Goal: Task Accomplishment & Management: Use online tool/utility

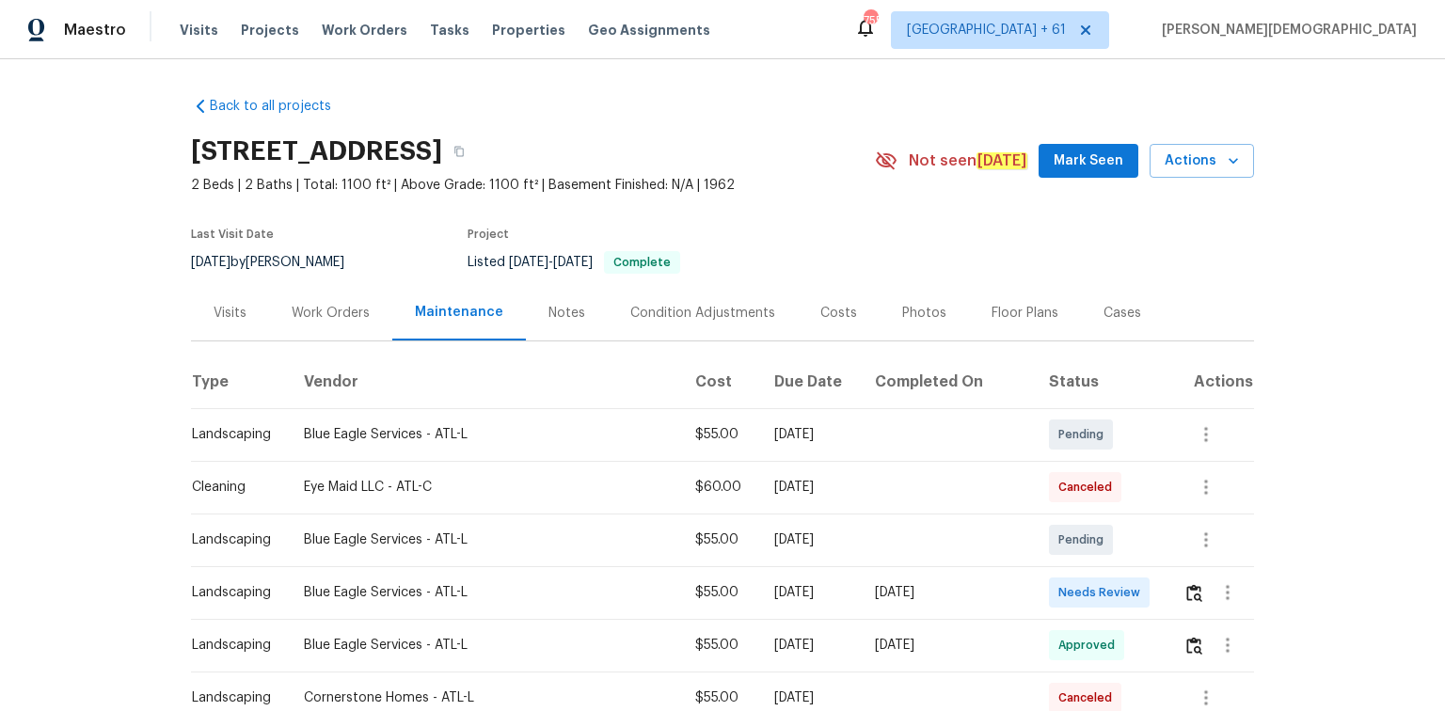
scroll to position [151, 0]
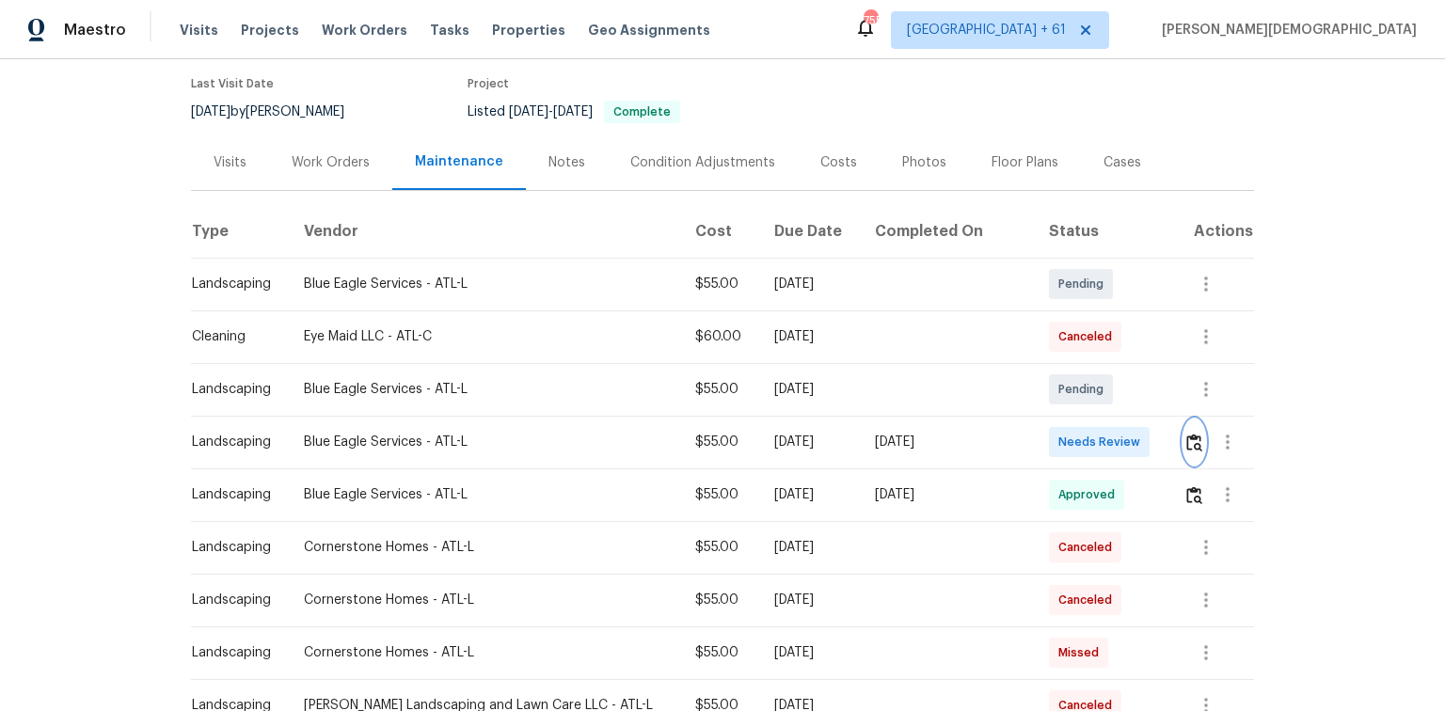
click at [1186, 440] on img "button" at bounding box center [1194, 443] width 16 height 18
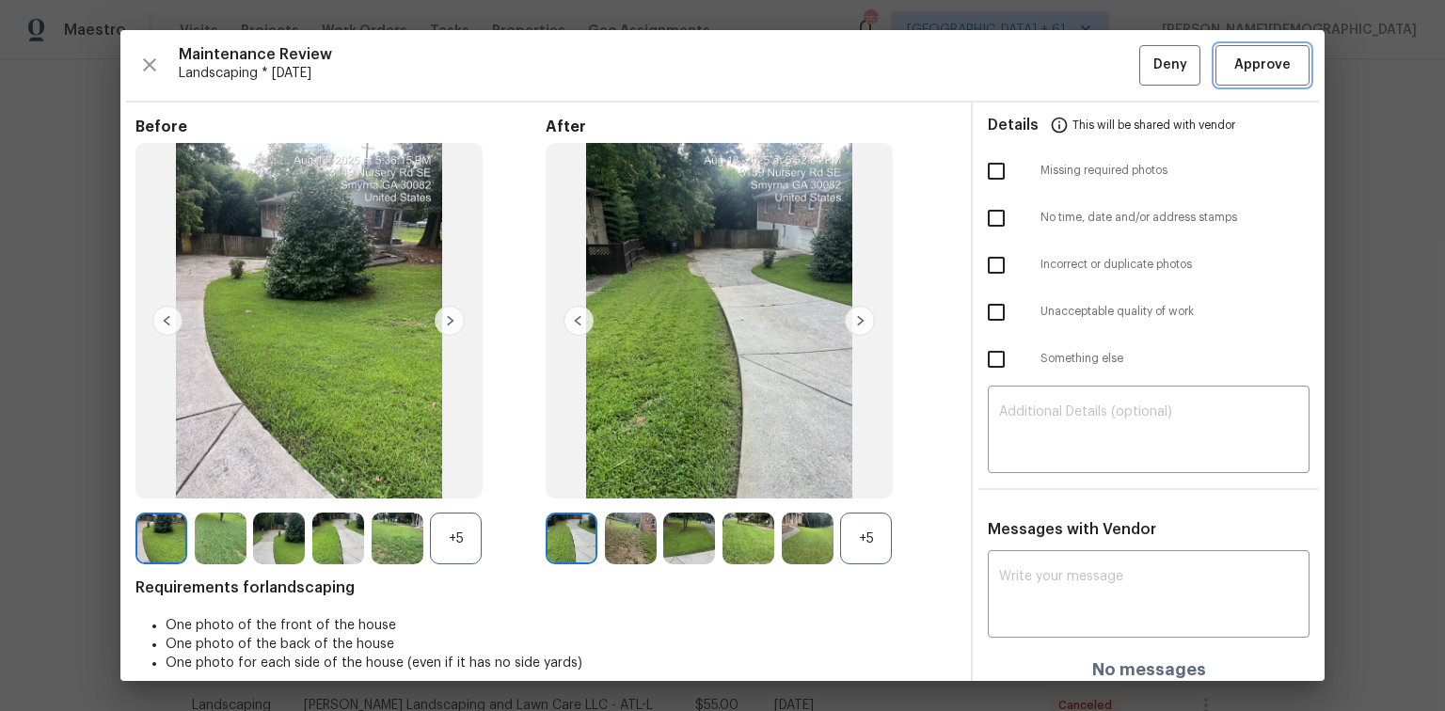
click at [1238, 56] on span "Approve" at bounding box center [1262, 66] width 56 height 24
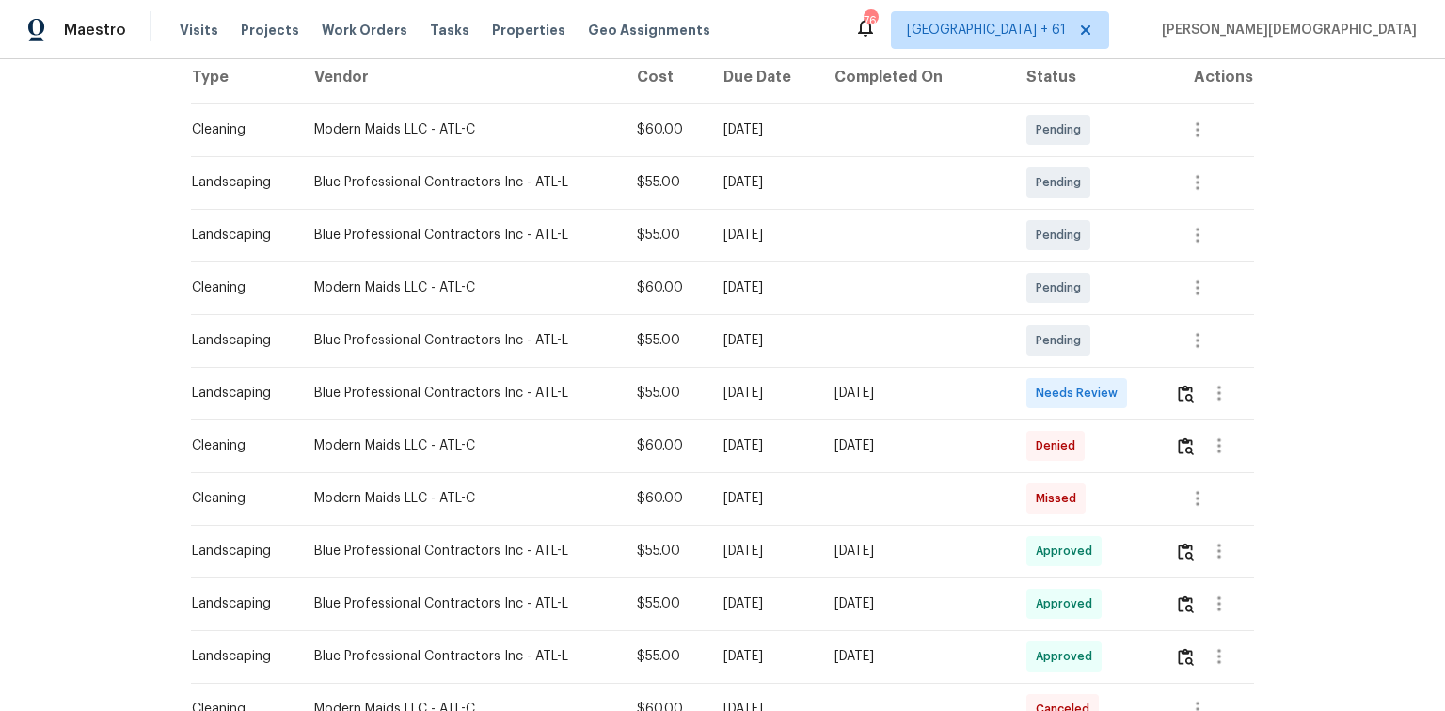
scroll to position [376, 0]
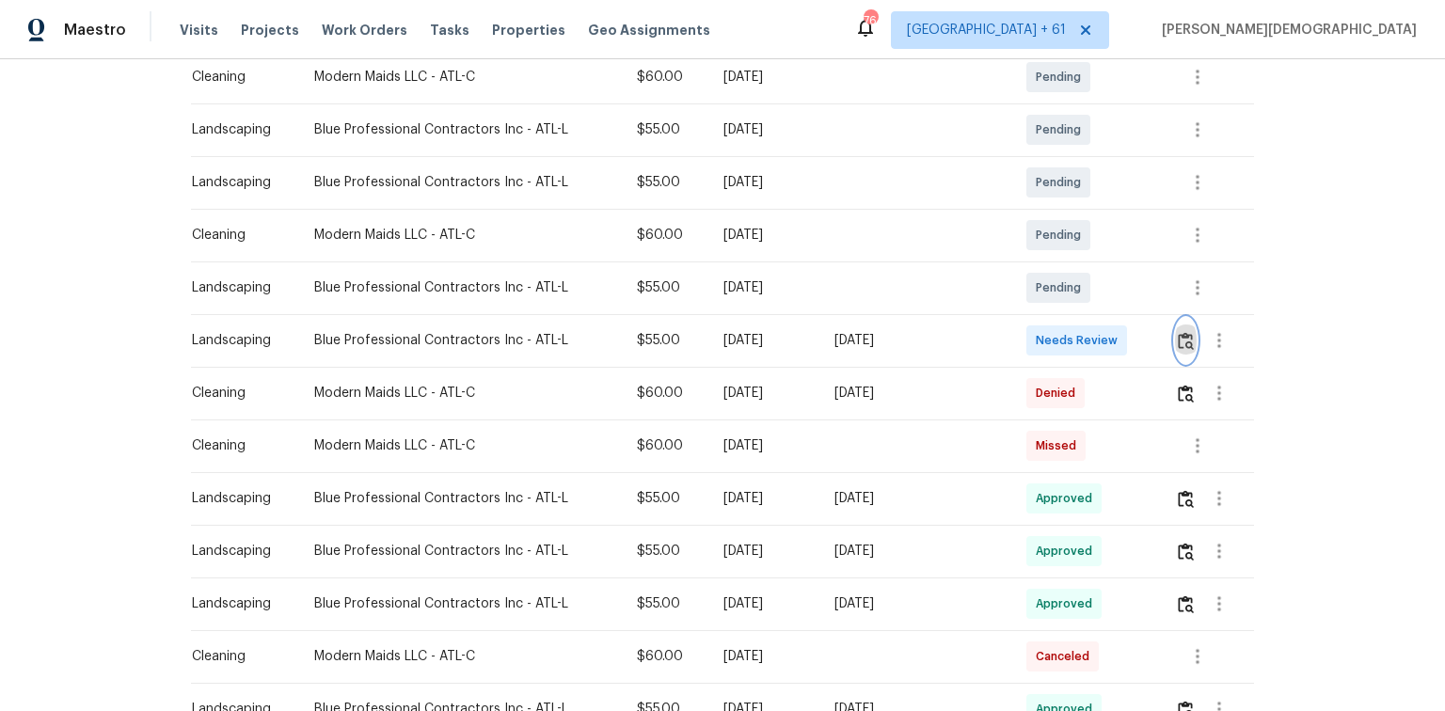
click at [1179, 332] on img "button" at bounding box center [1186, 341] width 16 height 18
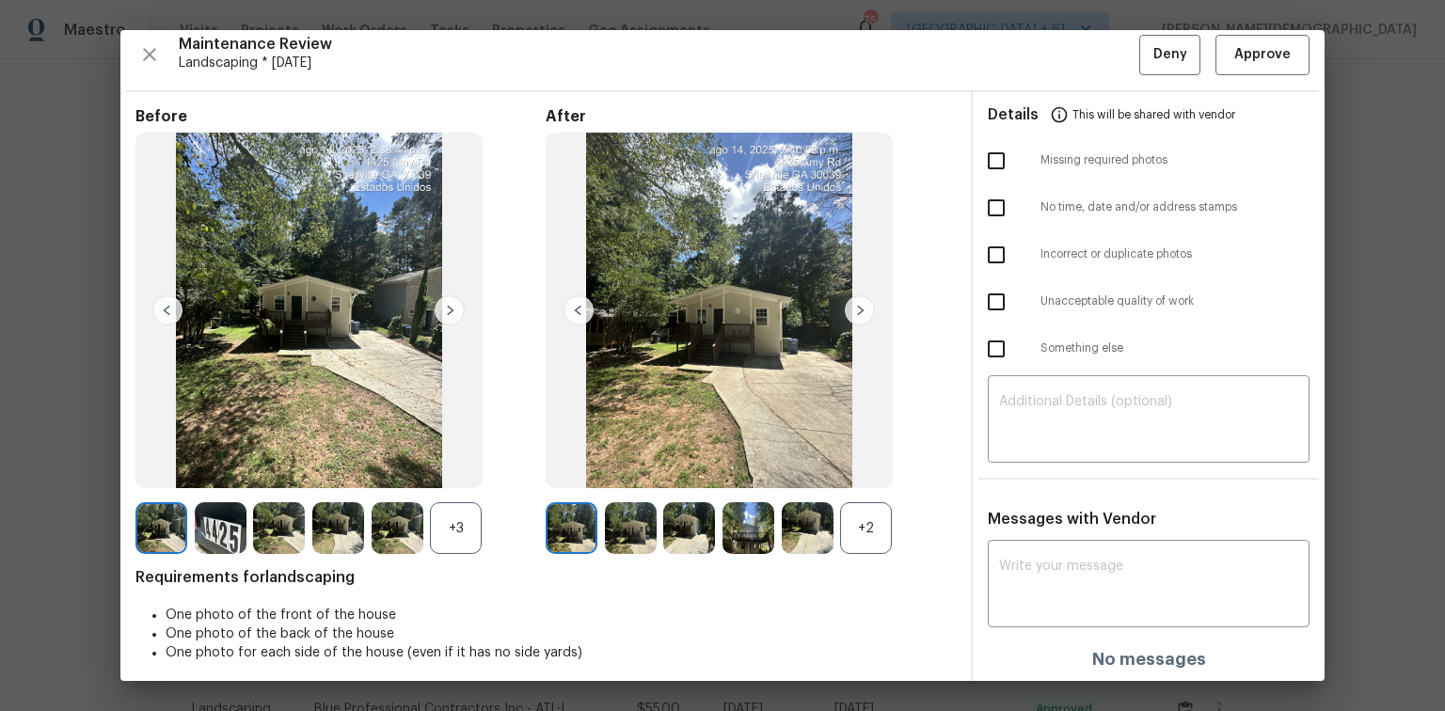
scroll to position [15, 0]
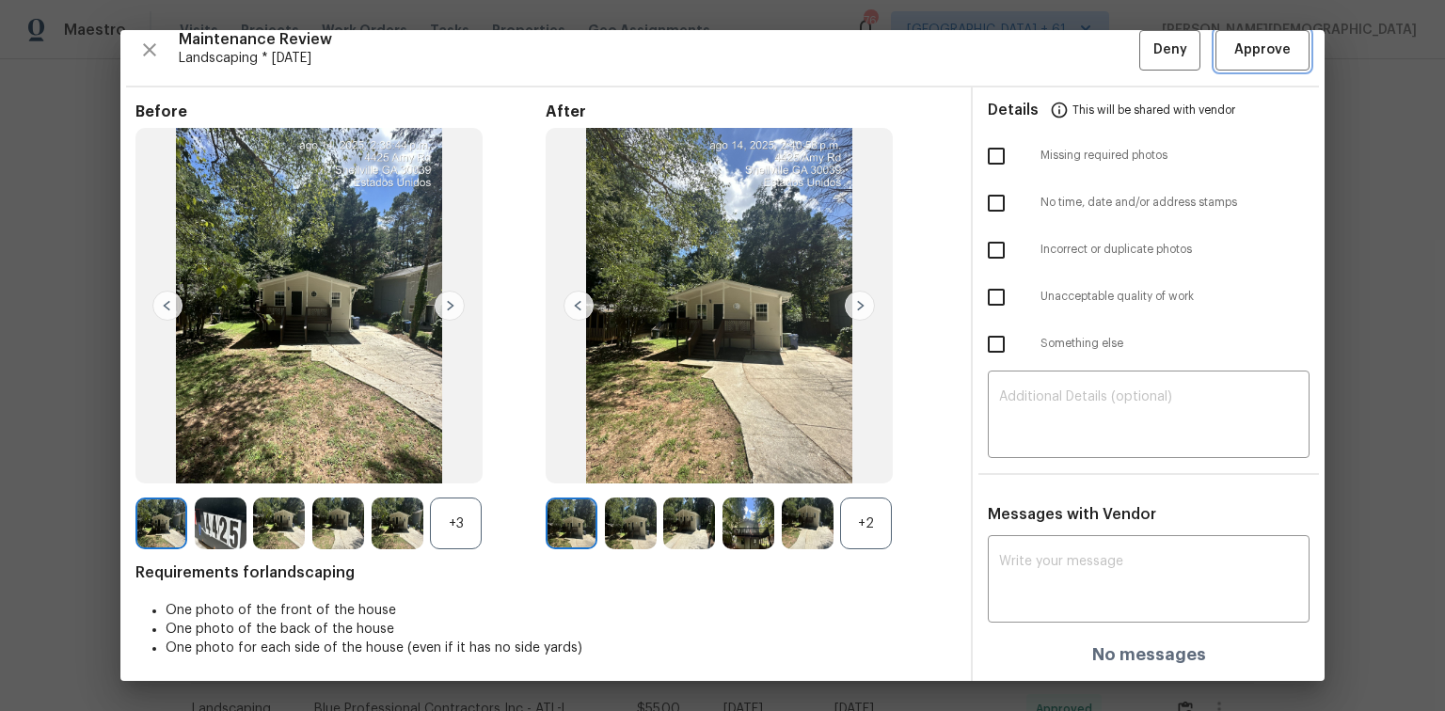
click at [1276, 54] on span "Approve" at bounding box center [1262, 51] width 64 height 24
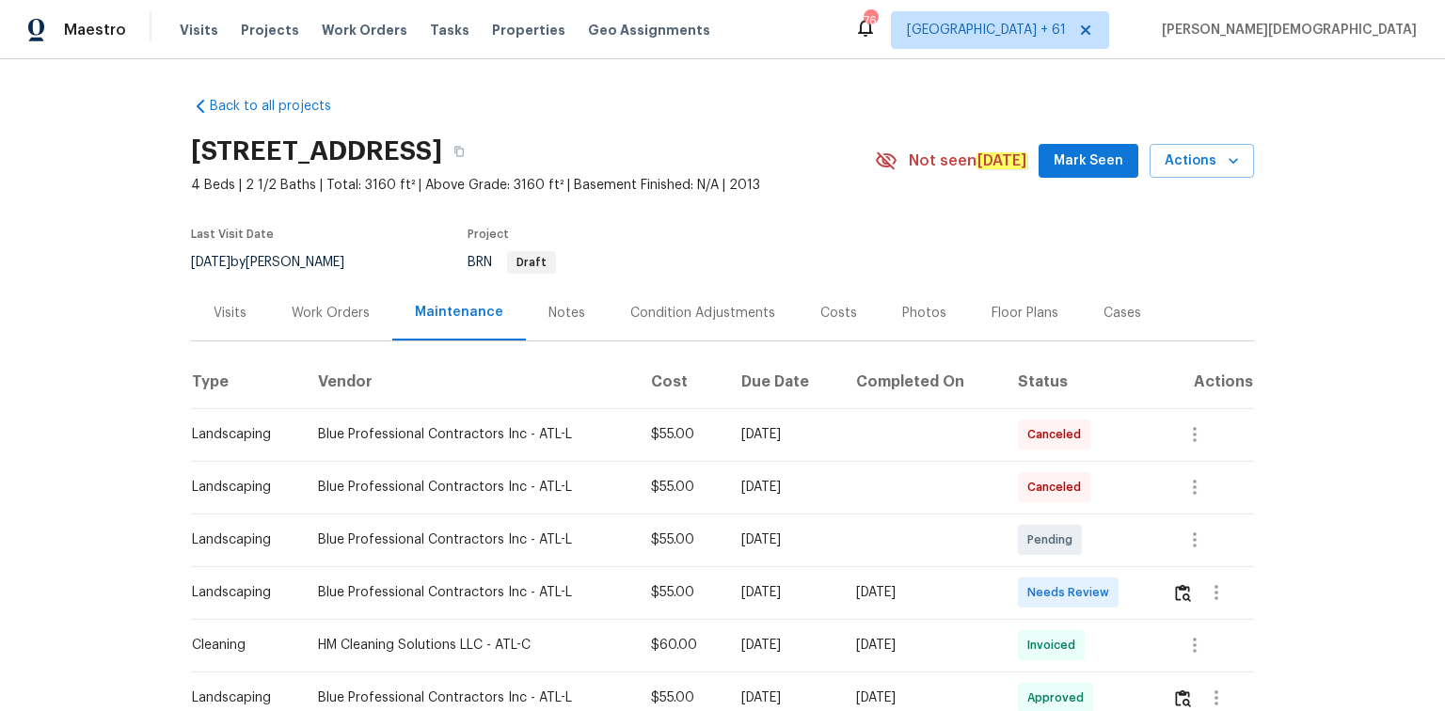
scroll to position [301, 0]
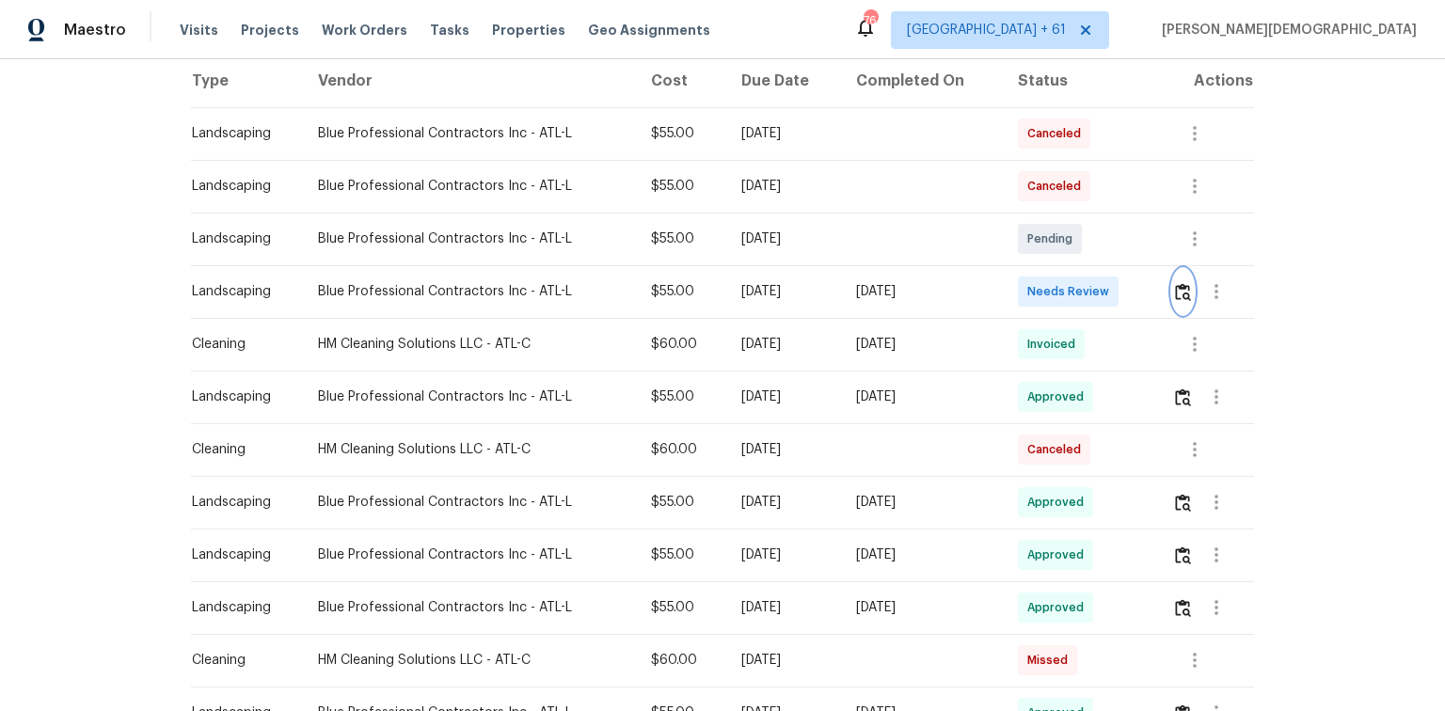
click at [1027, 283] on img "button" at bounding box center [1183, 292] width 16 height 18
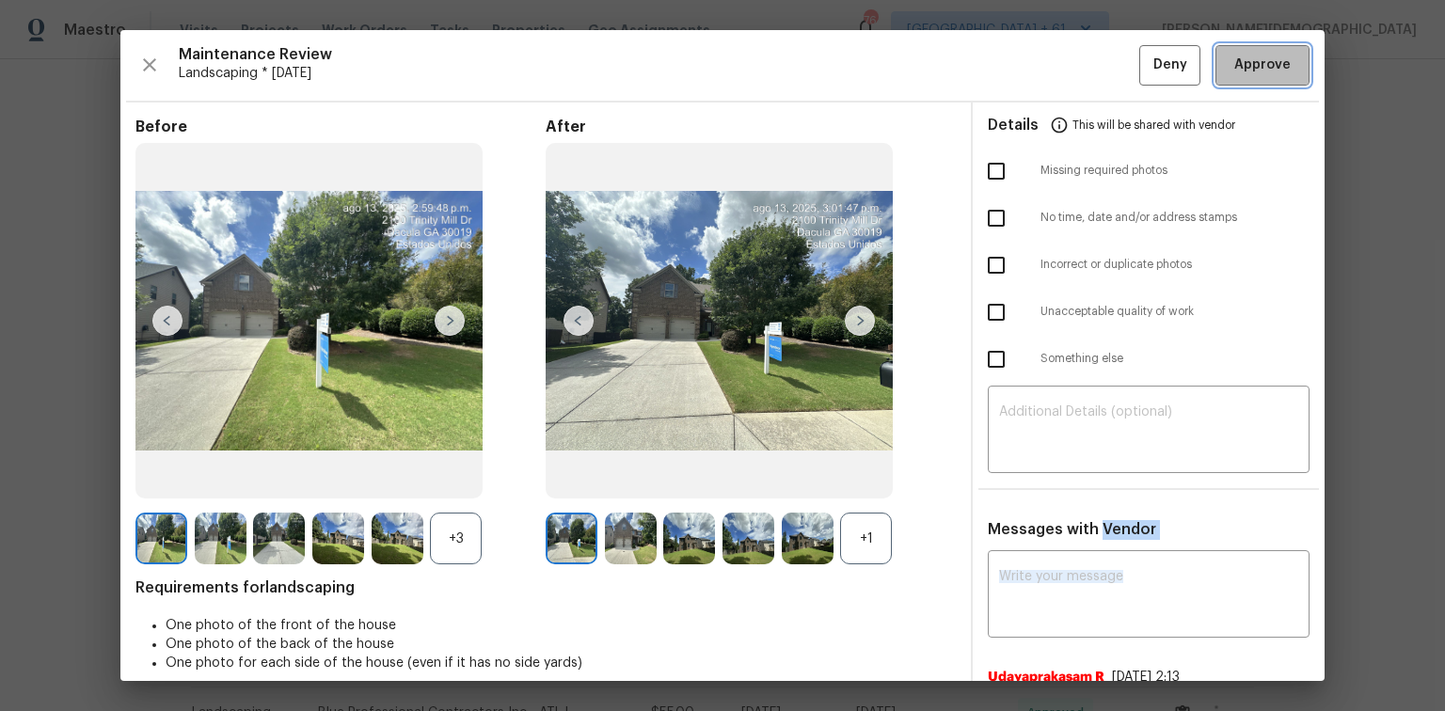
click at [1027, 76] on button "Approve" at bounding box center [1262, 65] width 94 height 40
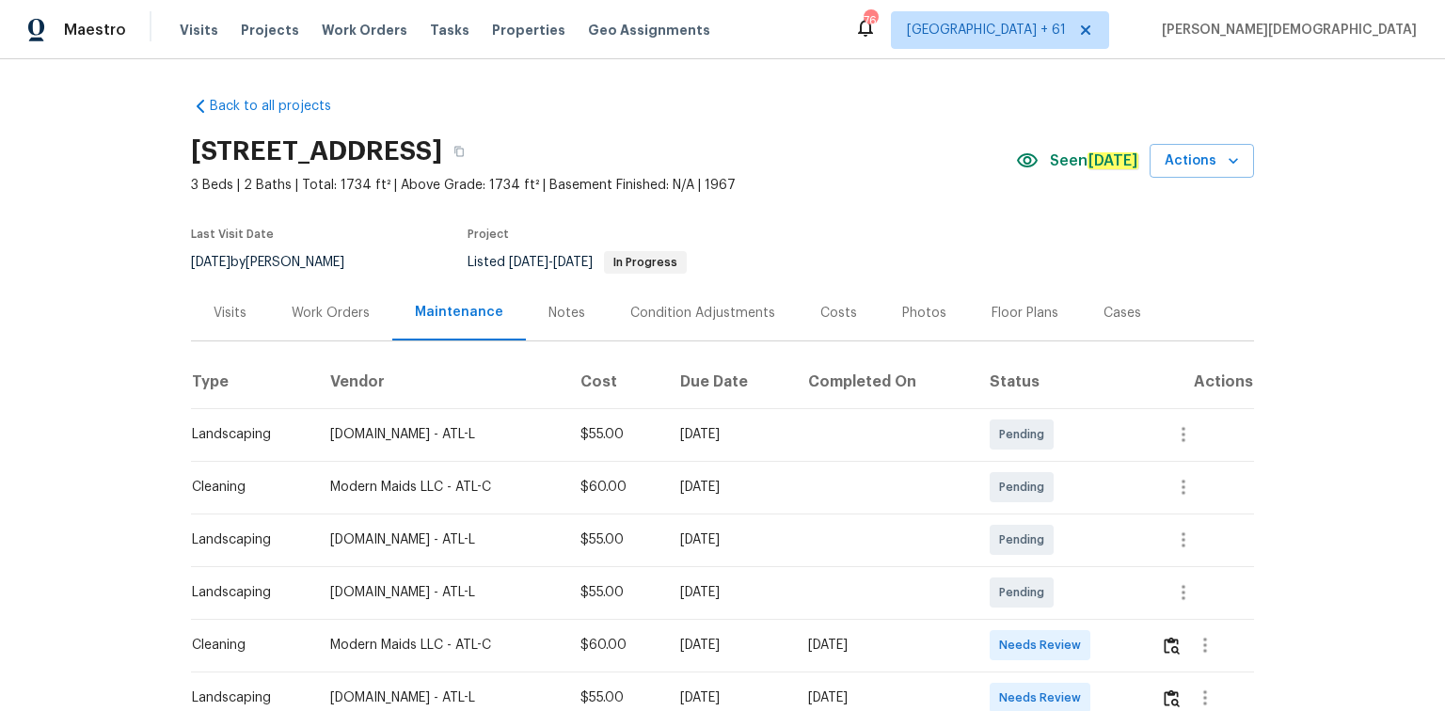
scroll to position [151, 0]
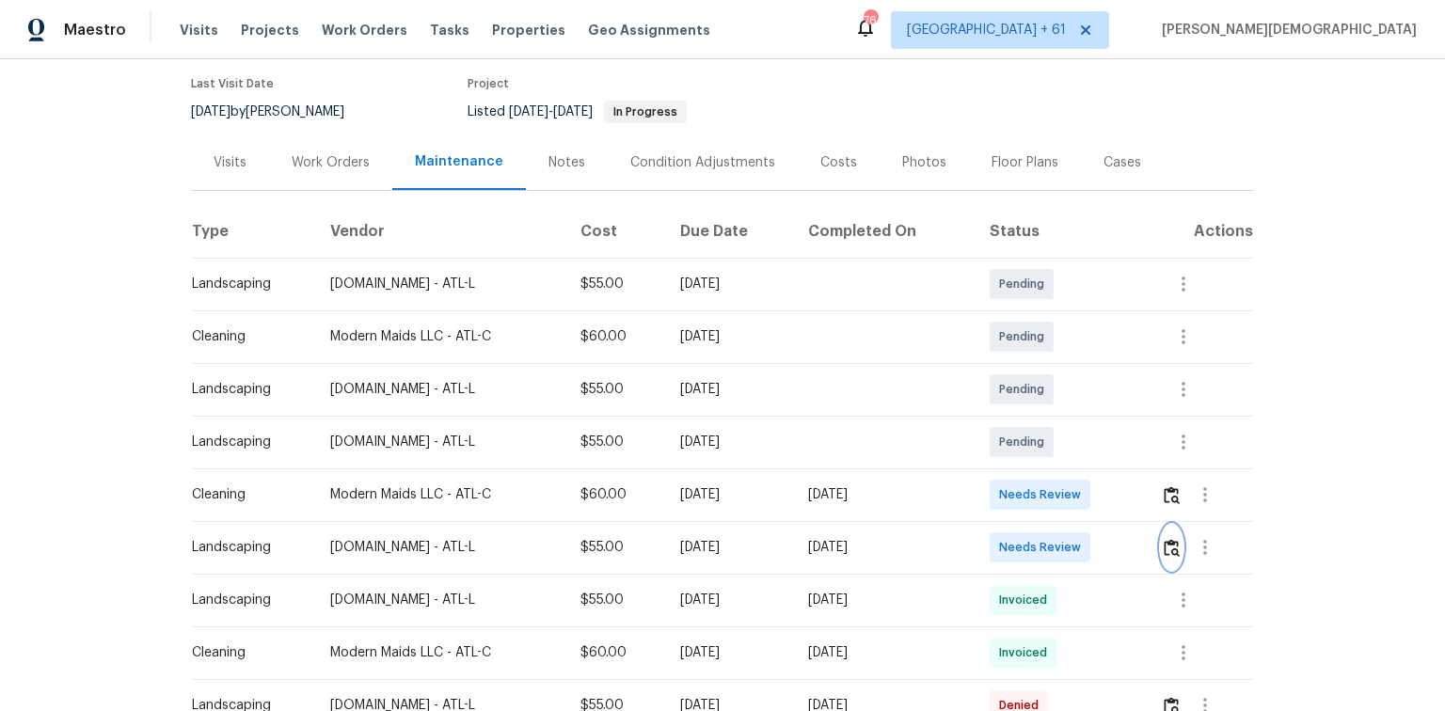
click at [1027, 475] on button "button" at bounding box center [1172, 547] width 22 height 45
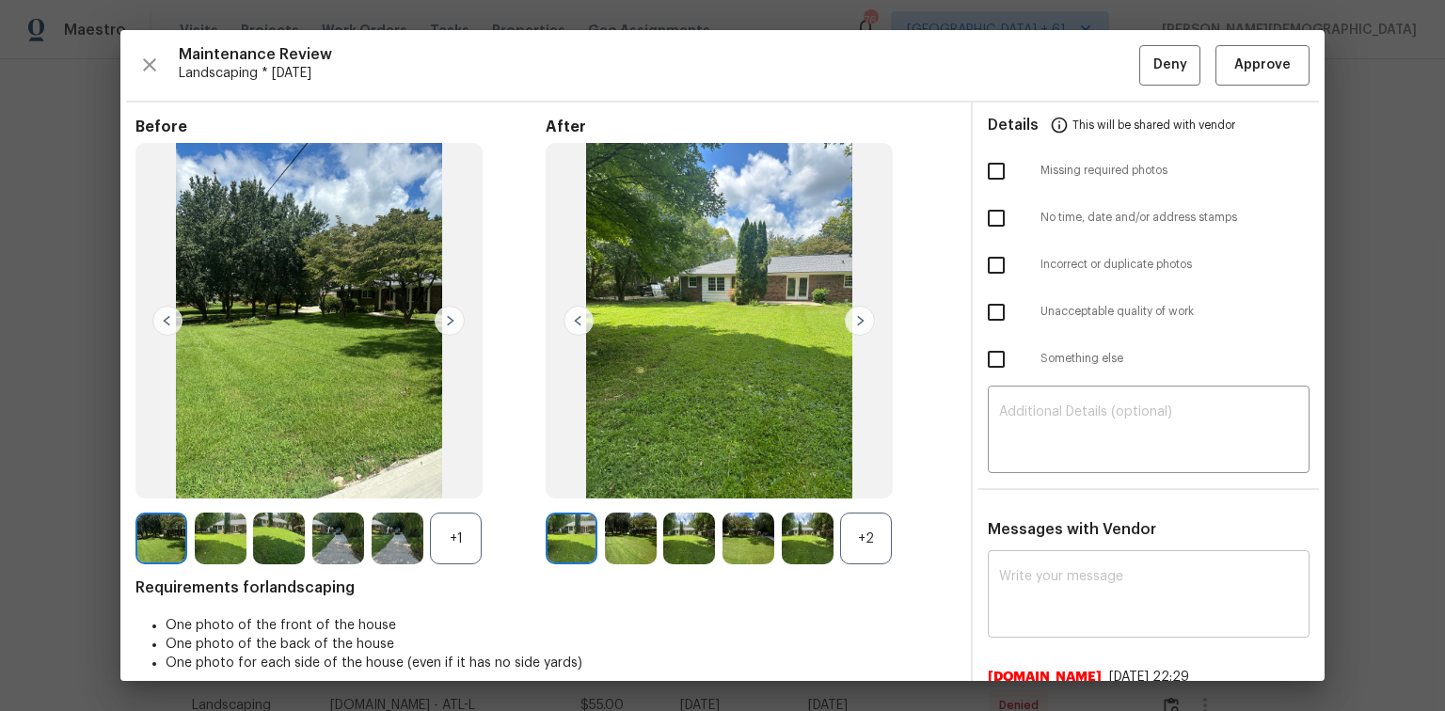
click at [1027, 475] on textarea at bounding box center [1148, 596] width 299 height 53
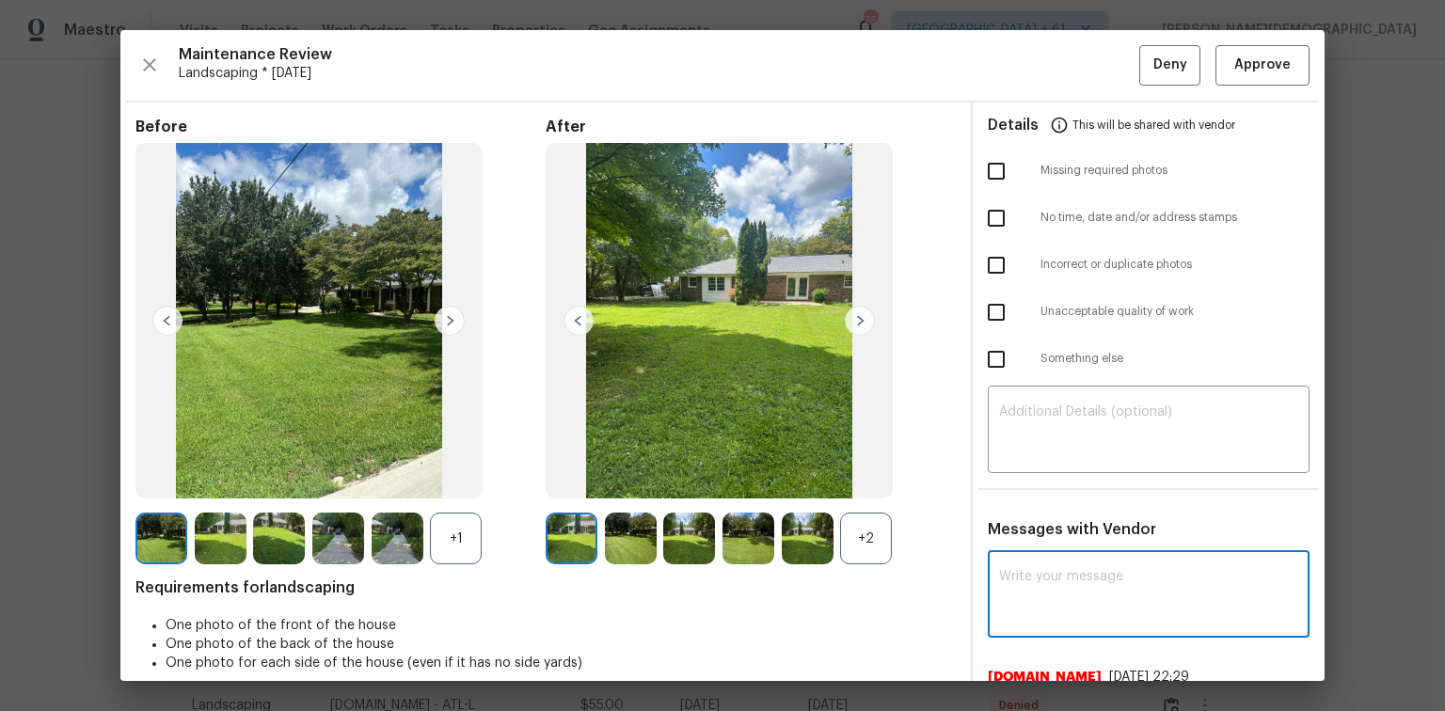
paste textarea "Maintenance Audit Team: Hello! Unfortunately thisLandscaping visit completed on…"
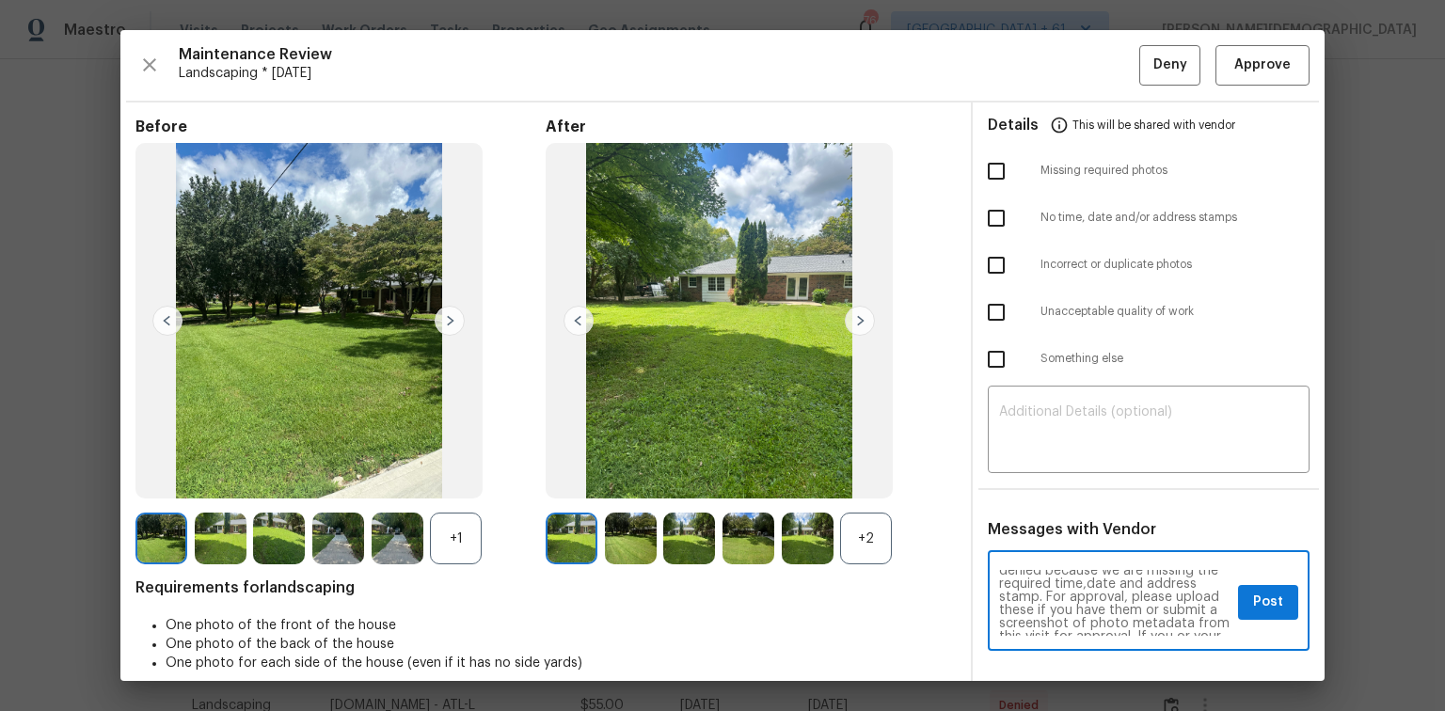
scroll to position [0, 0]
type textarea "Maintenance Audit Team: Hello! Unfortunately thisLandscaping visit completed on…"
click at [1027, 405] on textarea at bounding box center [1148, 431] width 299 height 53
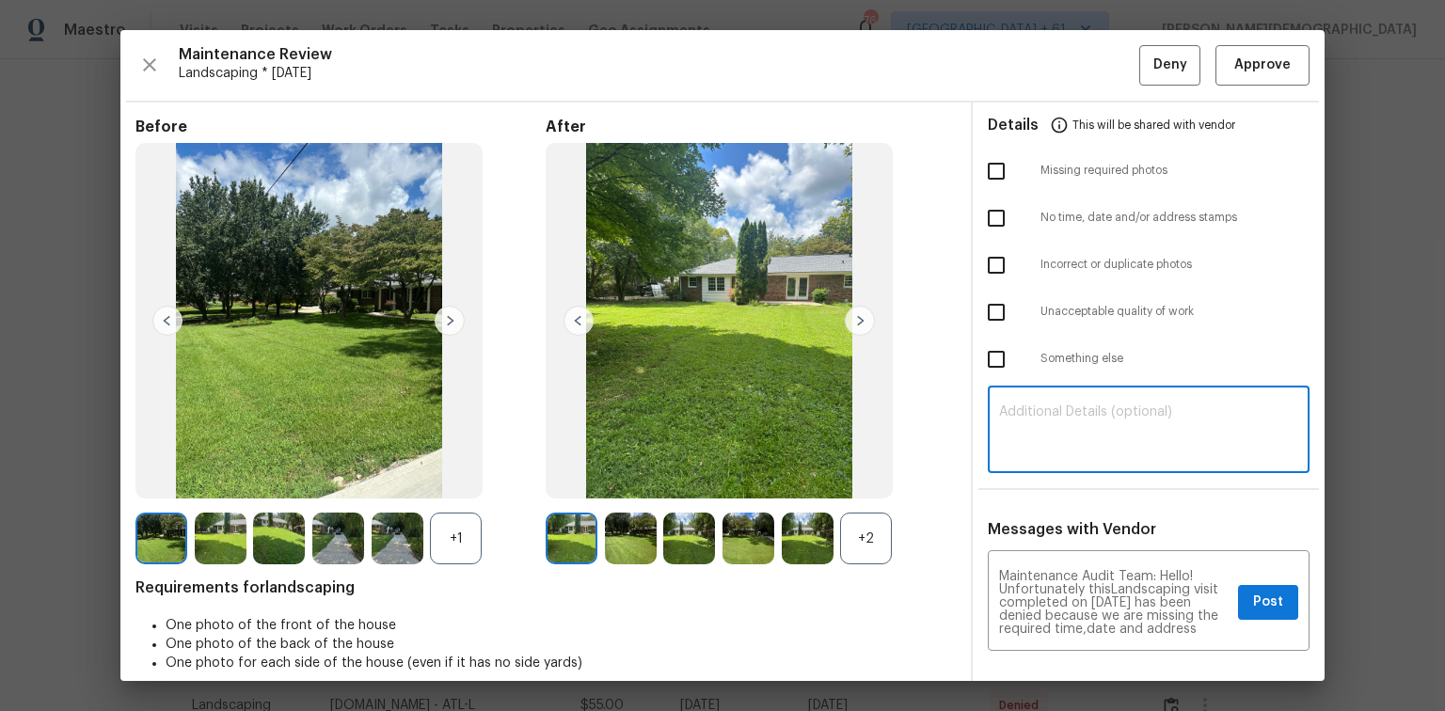
paste textarea "Maintenance Audit Team: Hello! Unfortunately thisLandscaping visit completed on…"
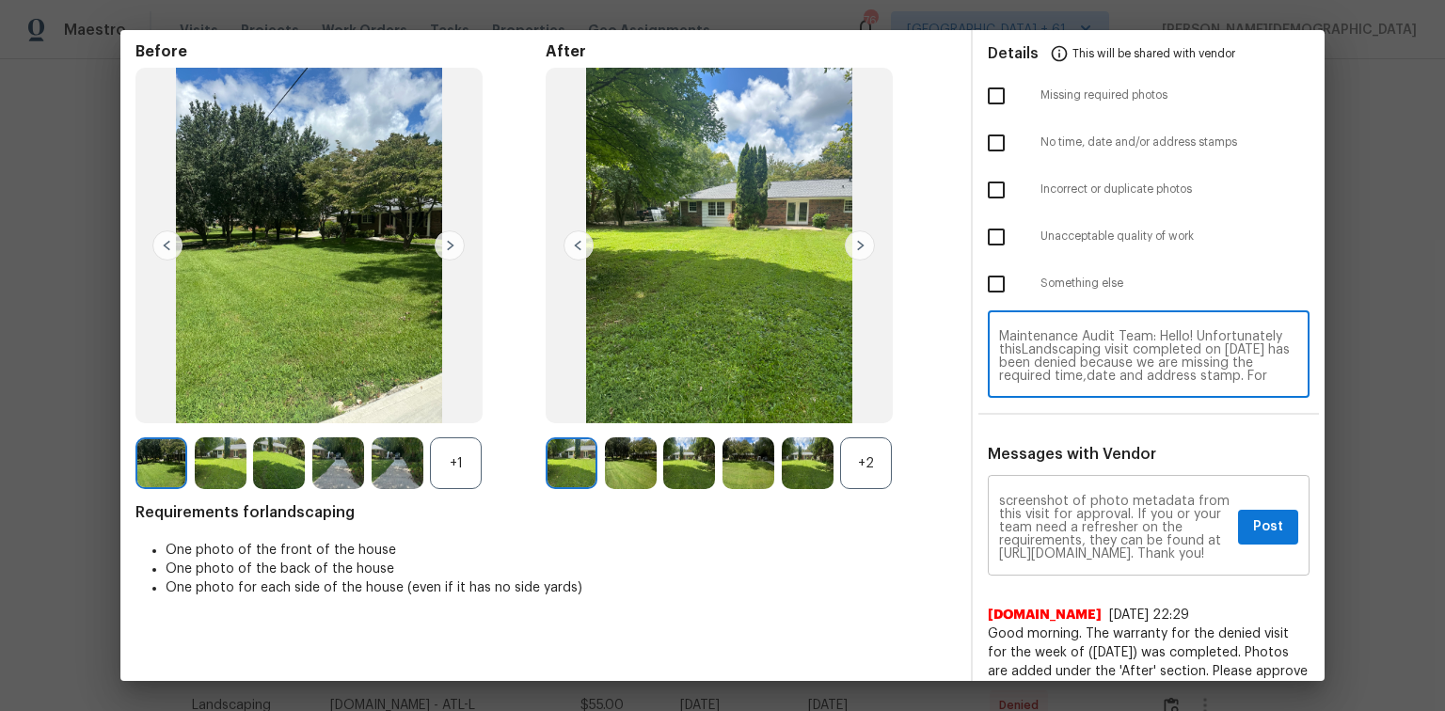
scroll to position [30, 0]
type textarea "Maintenance Audit Team: Hello! Unfortunately thisLandscaping visit completed on…"
click at [1027, 475] on span "Post" at bounding box center [1268, 528] width 30 height 24
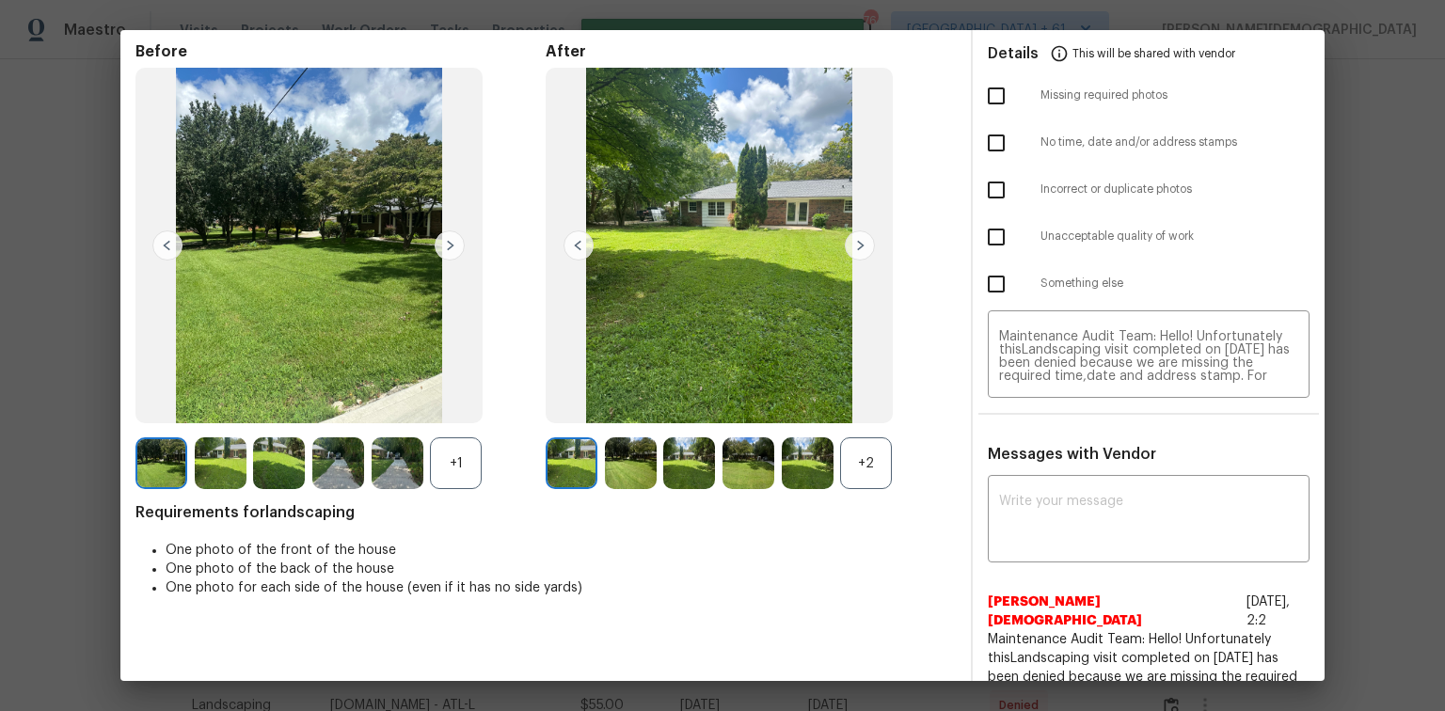
scroll to position [0, 0]
click at [993, 139] on input "checkbox" at bounding box center [996, 143] width 40 height 40
checkbox input "true"
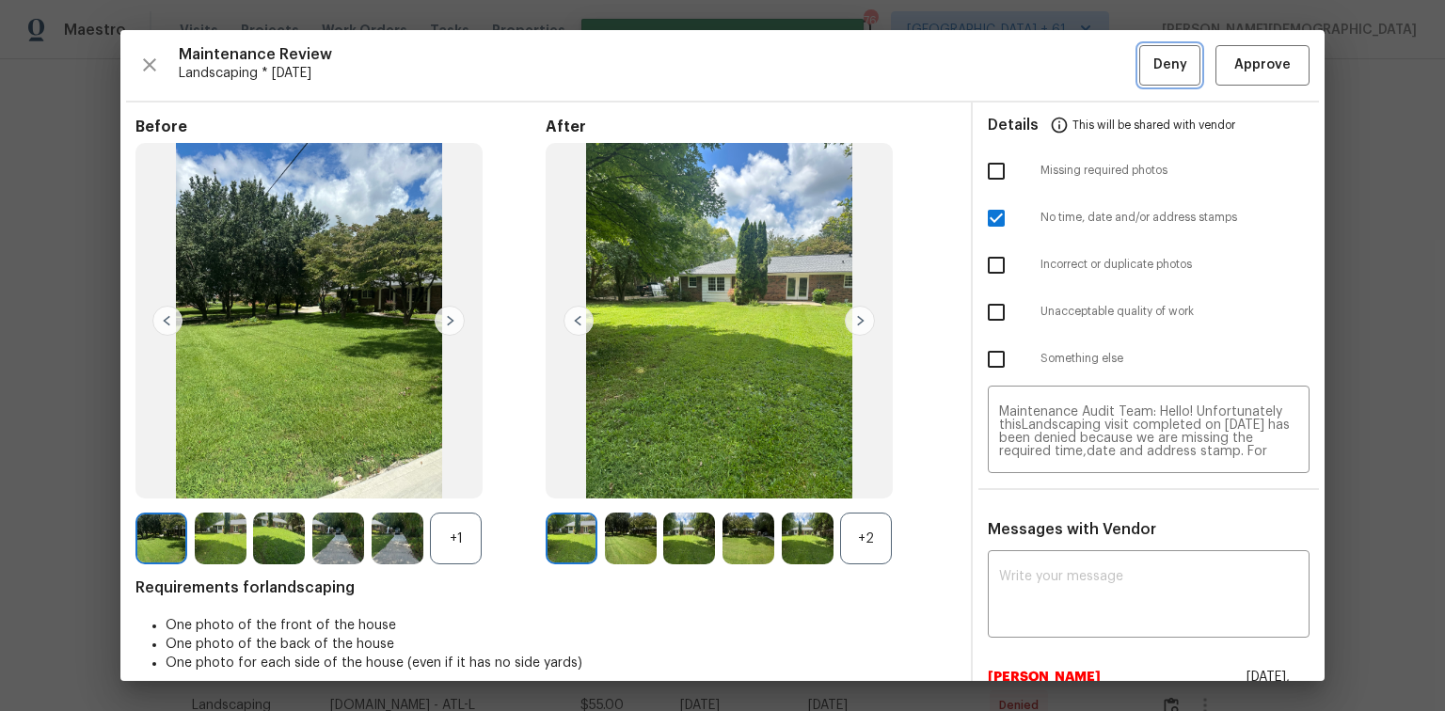
click at [1027, 57] on button "Deny" at bounding box center [1169, 65] width 61 height 40
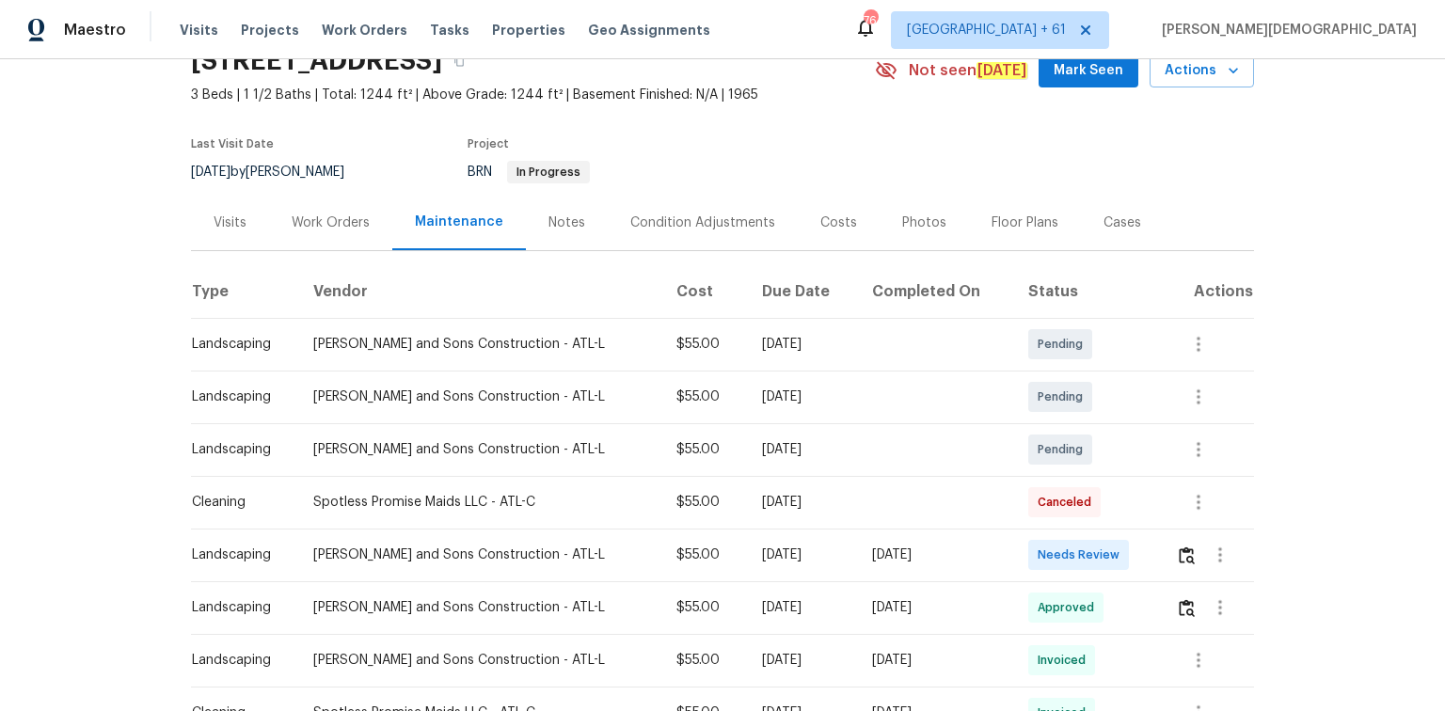
scroll to position [226, 0]
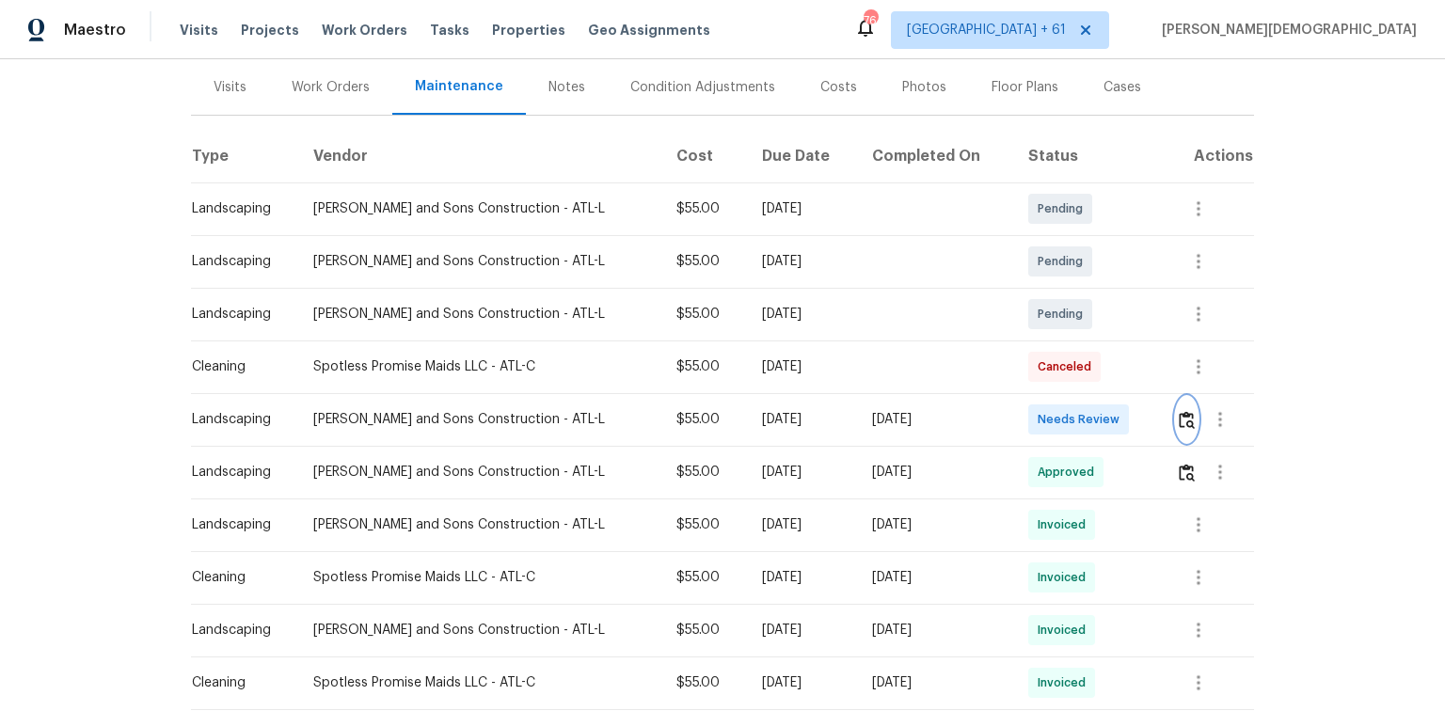
click at [1182, 411] on img "button" at bounding box center [1187, 420] width 16 height 18
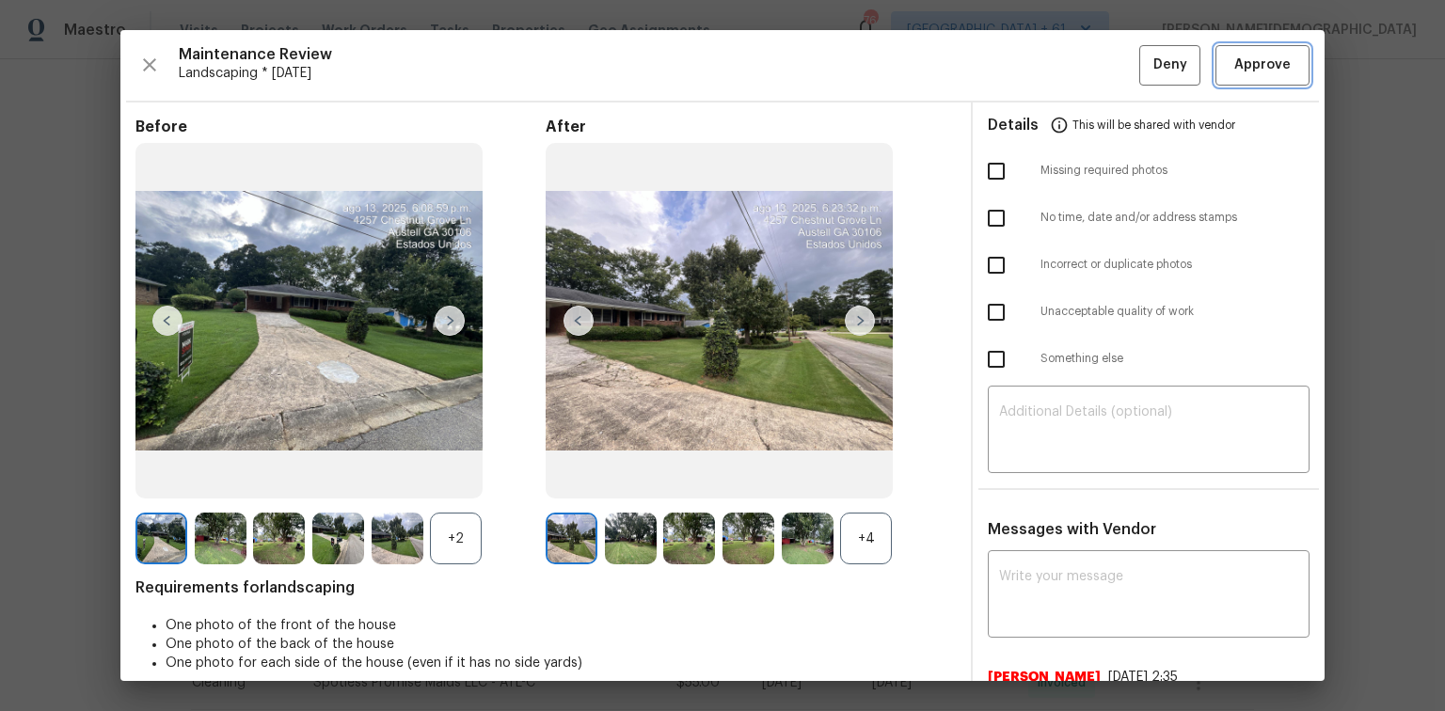
click at [1248, 67] on span "Approve" at bounding box center [1262, 66] width 56 height 24
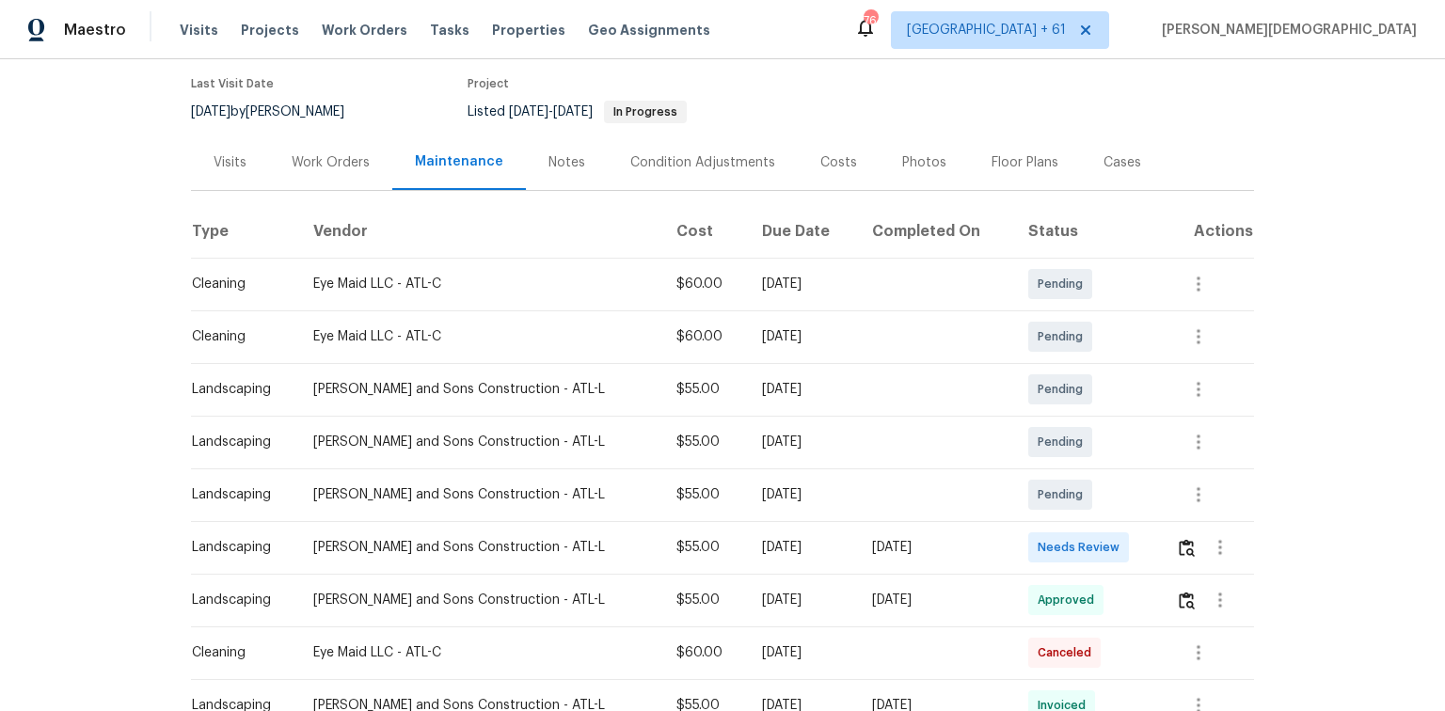
scroll to position [301, 0]
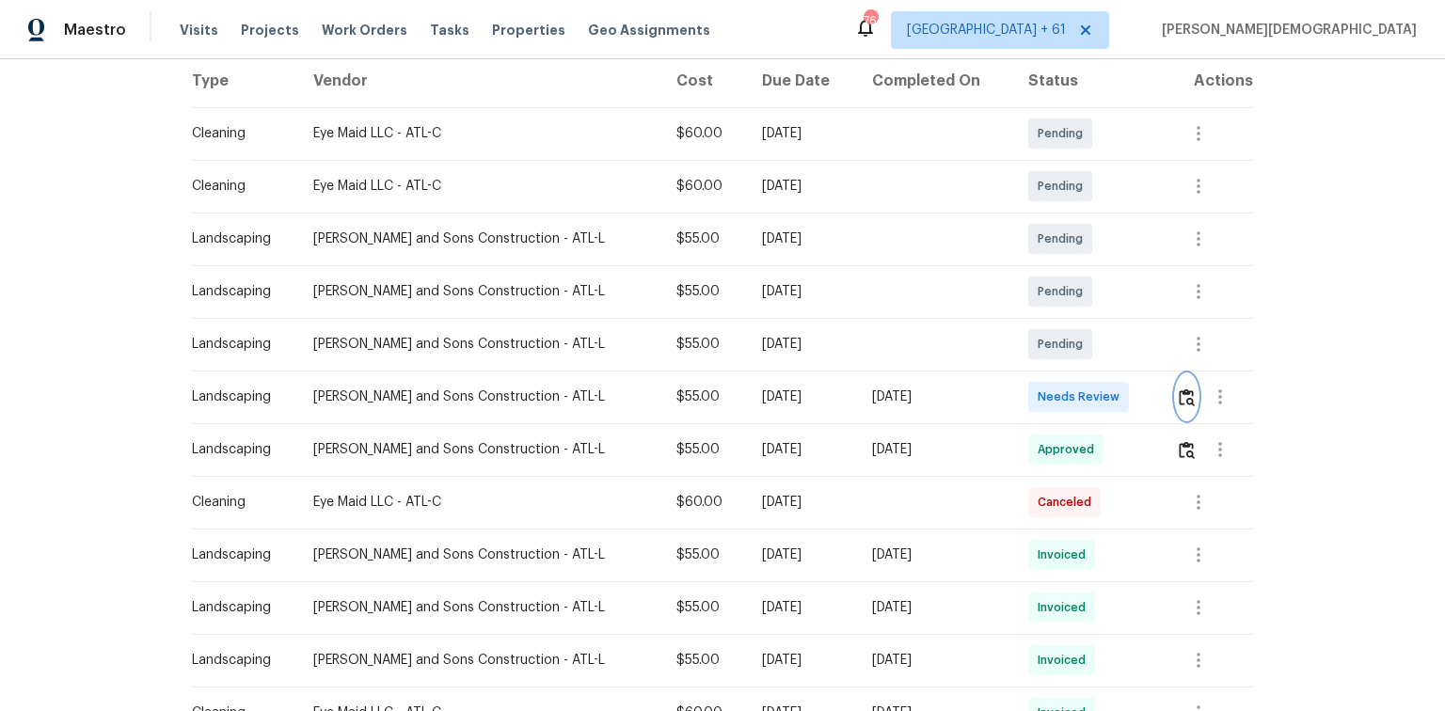
click at [1027, 389] on img "button" at bounding box center [1187, 398] width 16 height 18
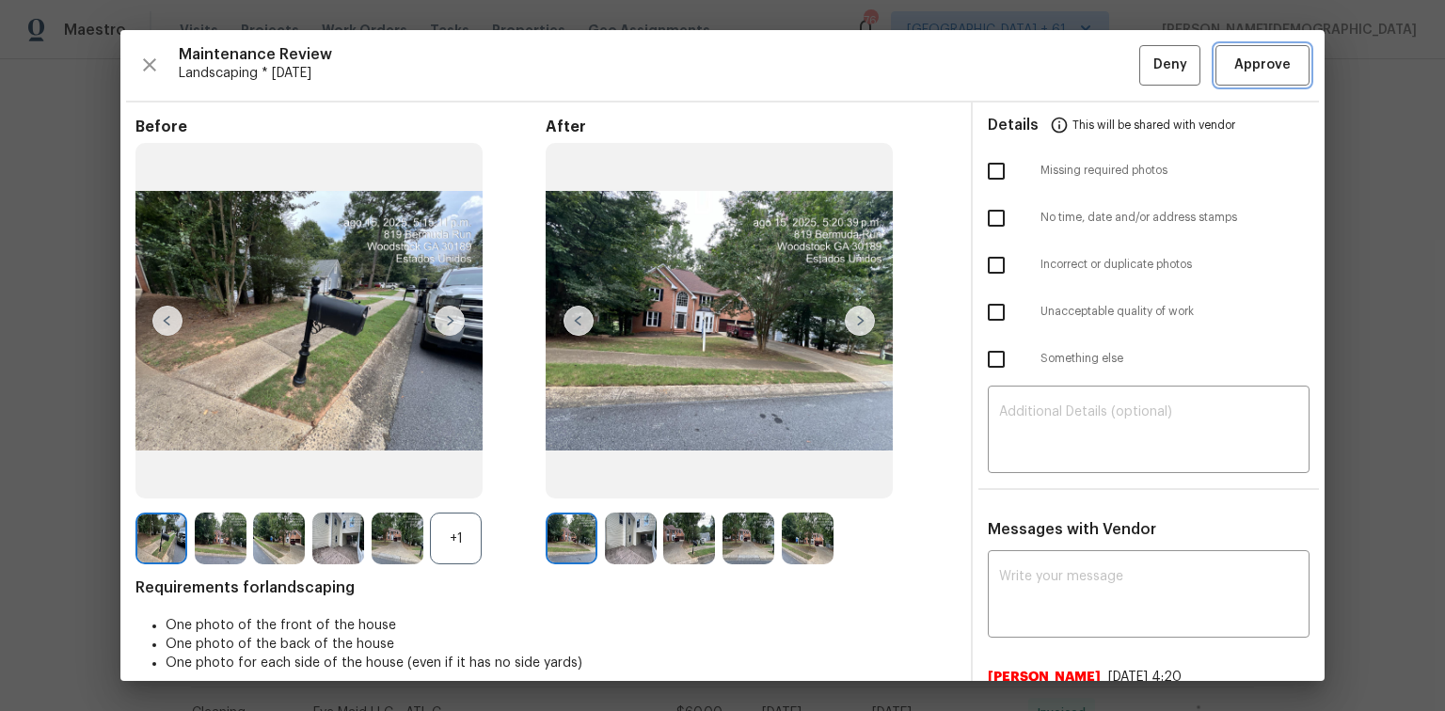
click at [1027, 54] on span "Approve" at bounding box center [1262, 66] width 56 height 24
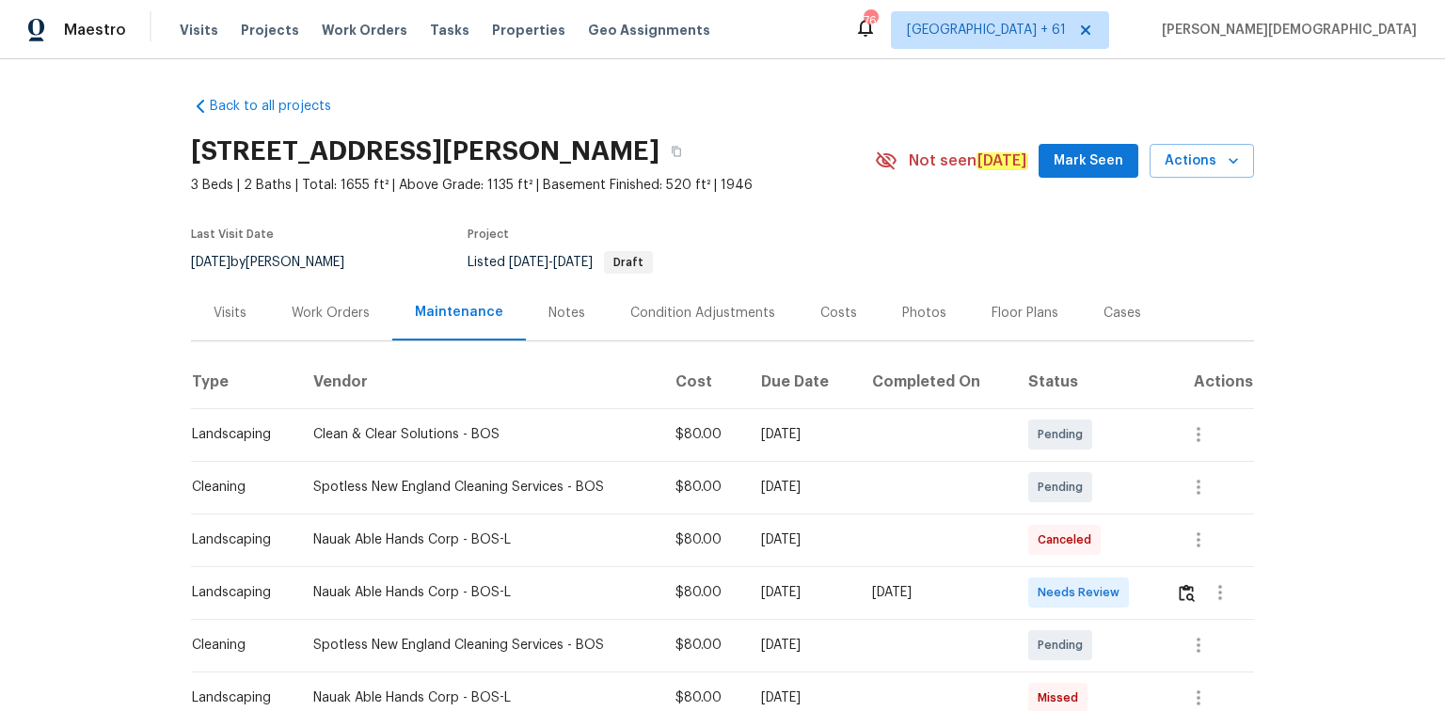
scroll to position [226, 0]
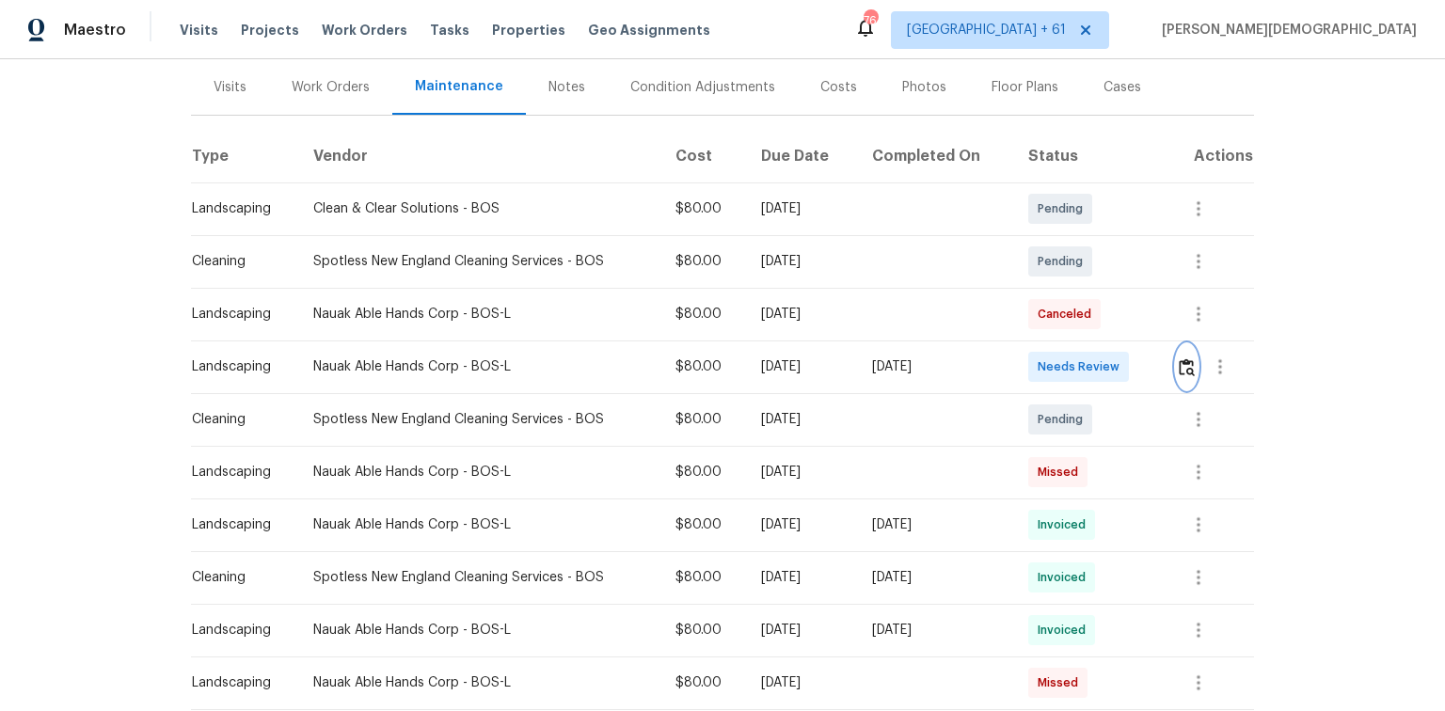
click at [1027, 360] on img "button" at bounding box center [1187, 367] width 16 height 18
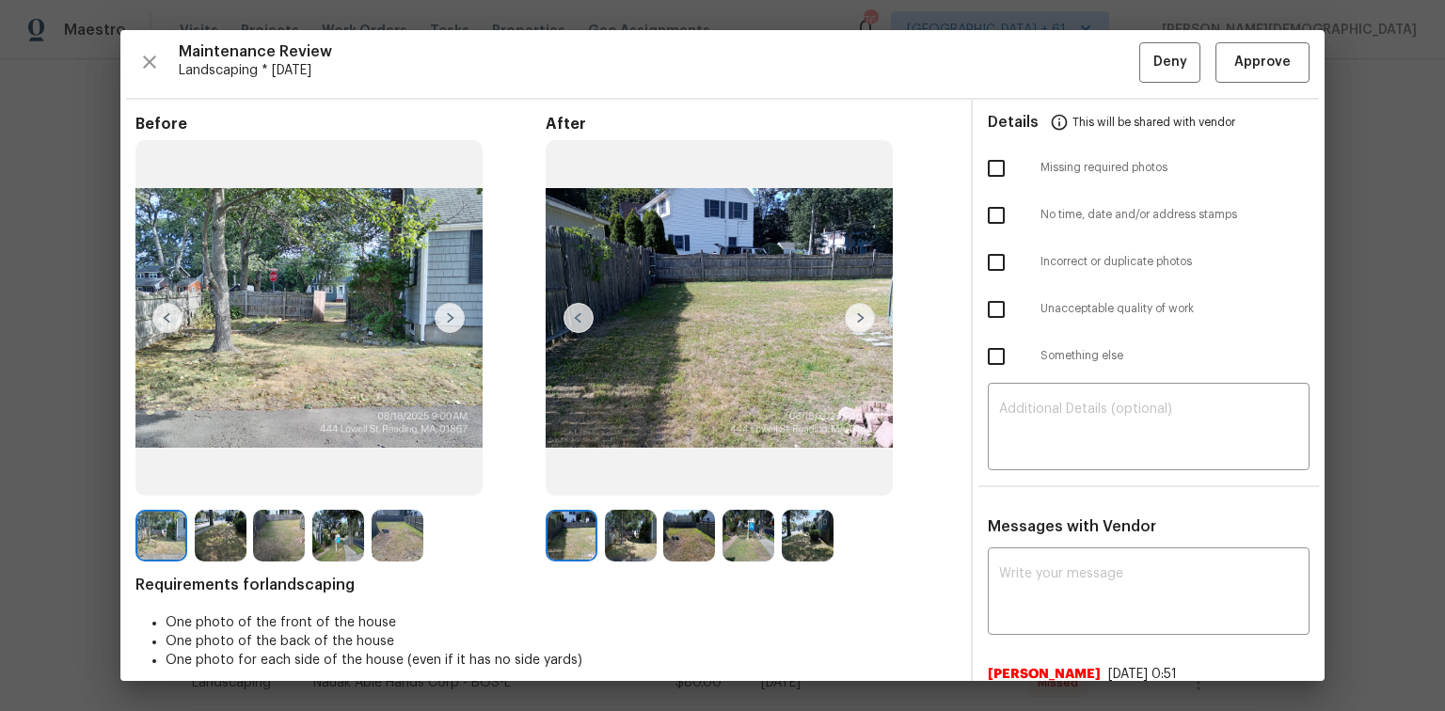
scroll to position [0, 0]
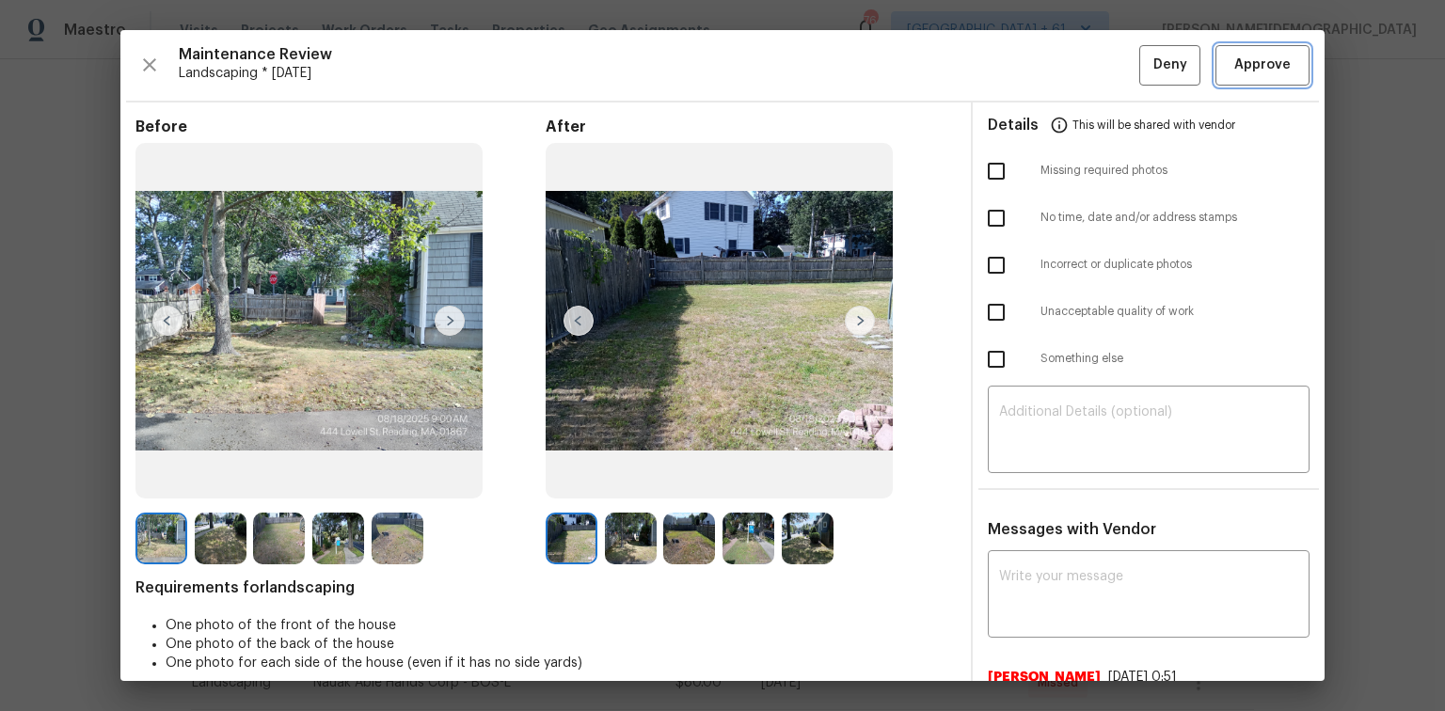
click at [1027, 70] on span "Approve" at bounding box center [1262, 66] width 56 height 24
